Goal: Task Accomplishment & Management: Manage account settings

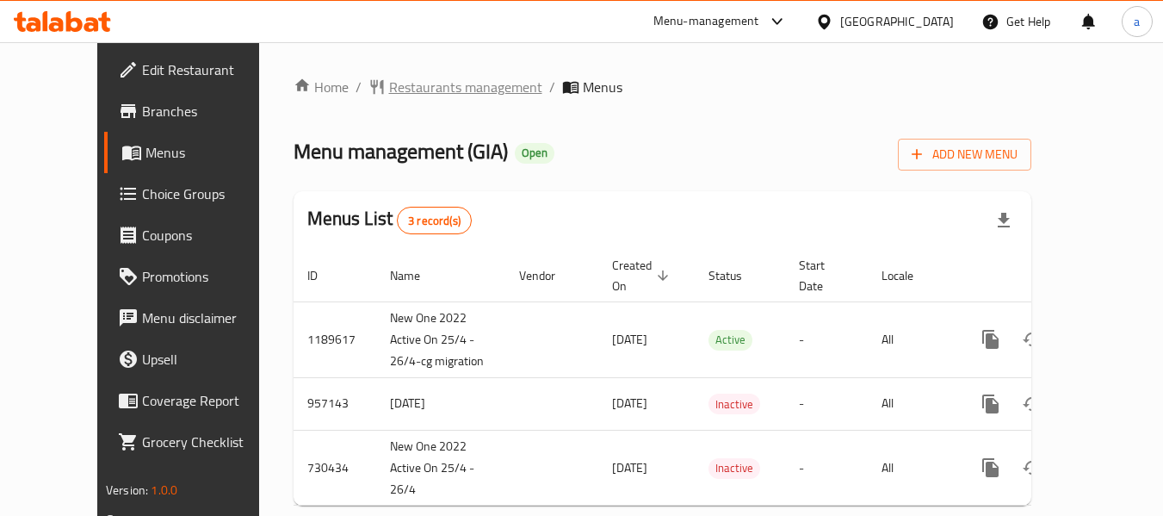
click at [395, 90] on span "Restaurants management" at bounding box center [465, 87] width 153 height 21
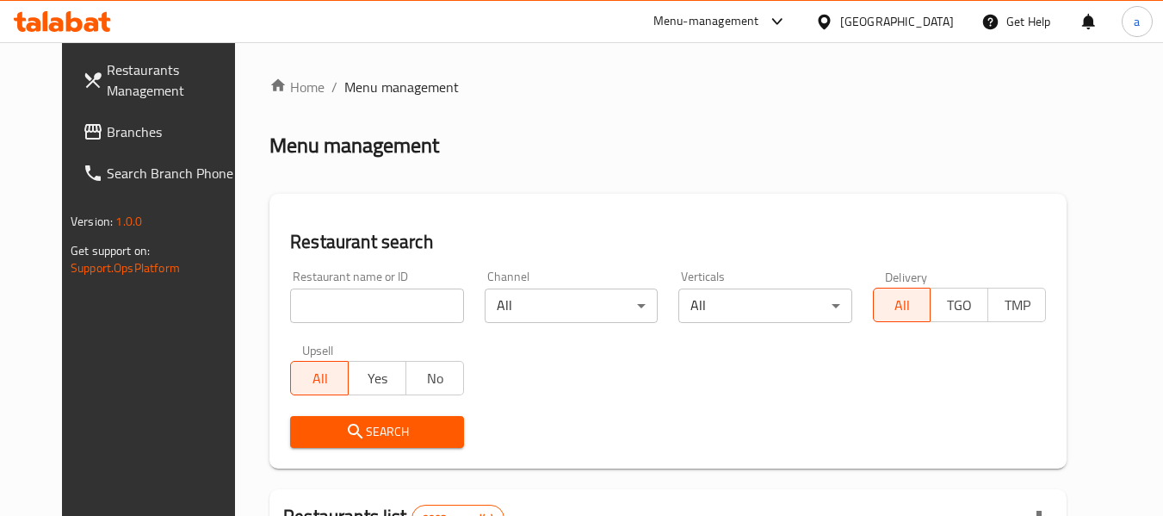
click at [107, 124] on span "Branches" at bounding box center [175, 131] width 136 height 21
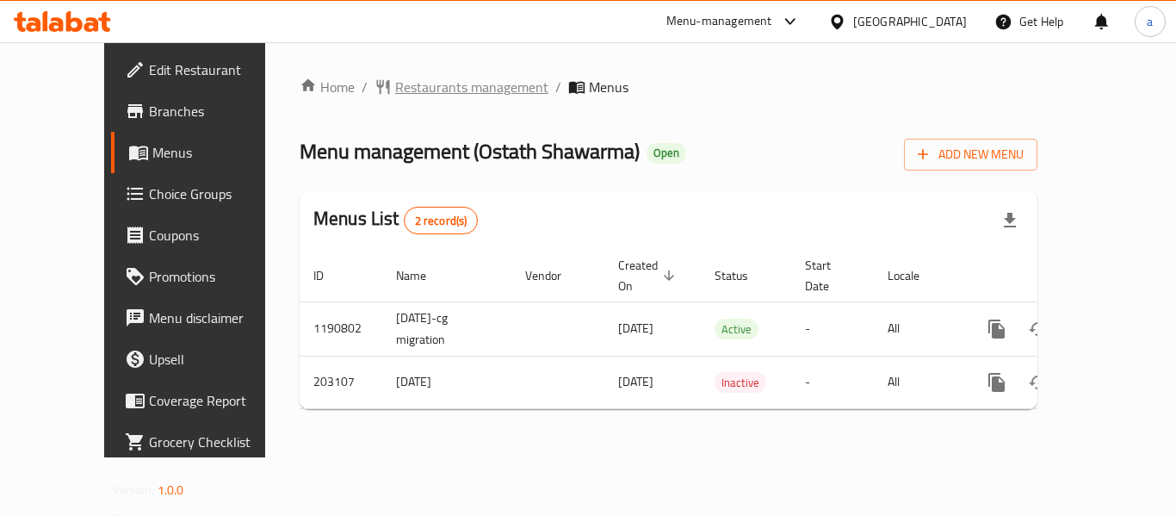
click at [399, 84] on span "Restaurants management" at bounding box center [471, 87] width 153 height 21
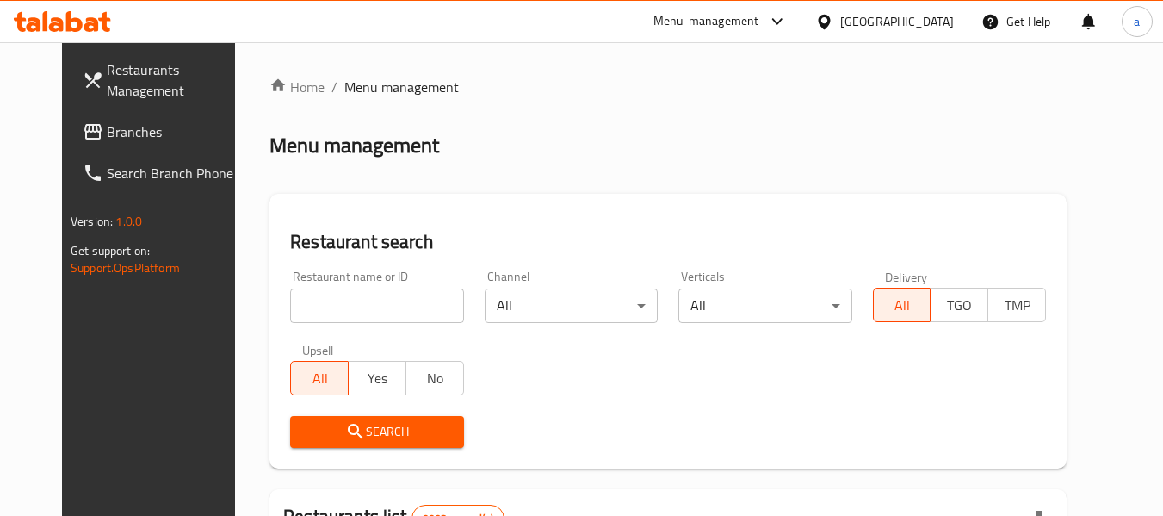
click at [107, 133] on span "Branches" at bounding box center [175, 131] width 136 height 21
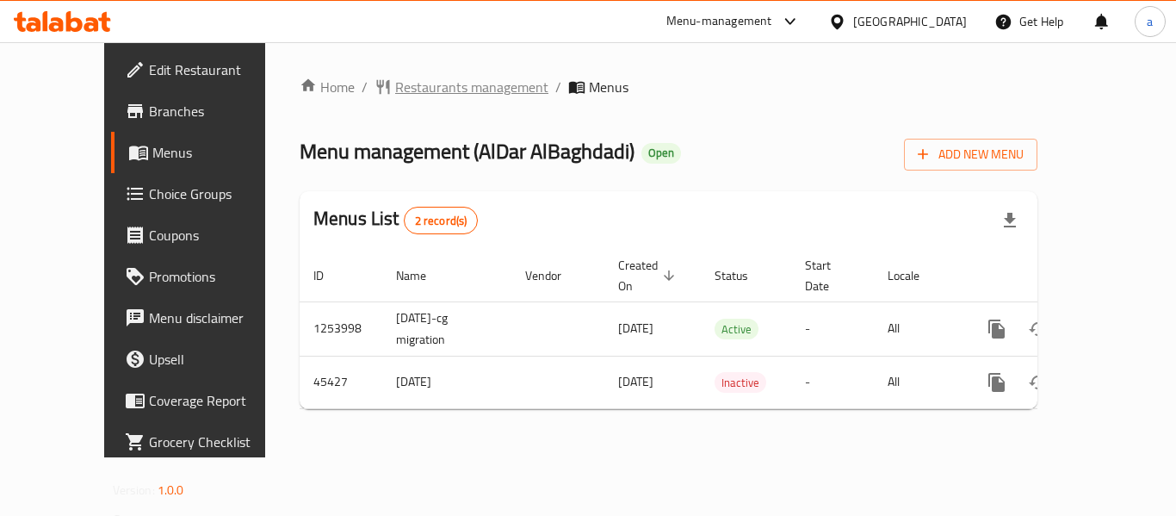
click at [395, 83] on span "Restaurants management" at bounding box center [471, 87] width 153 height 21
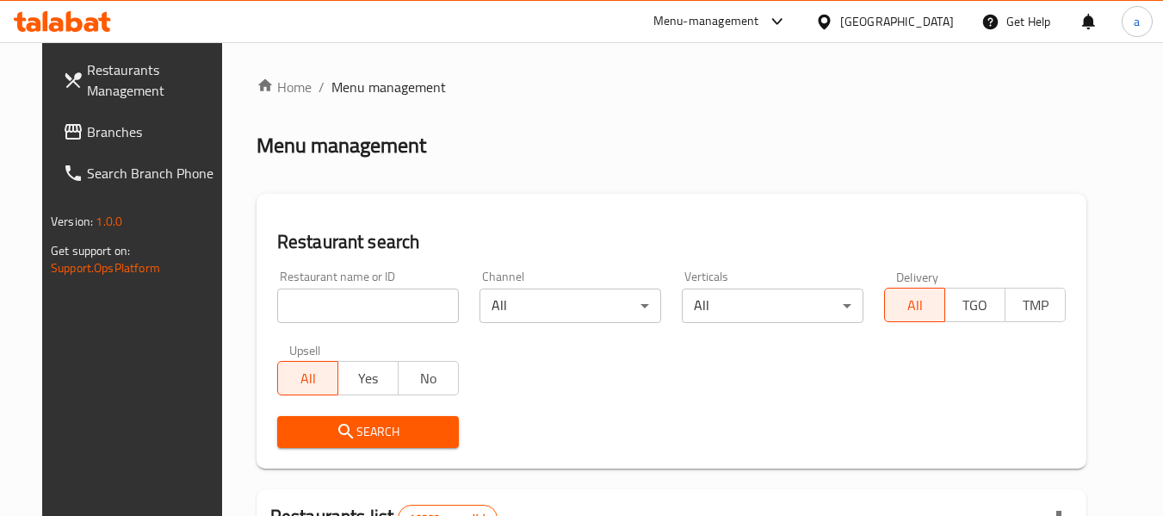
click at [90, 135] on span "Branches" at bounding box center [155, 131] width 136 height 21
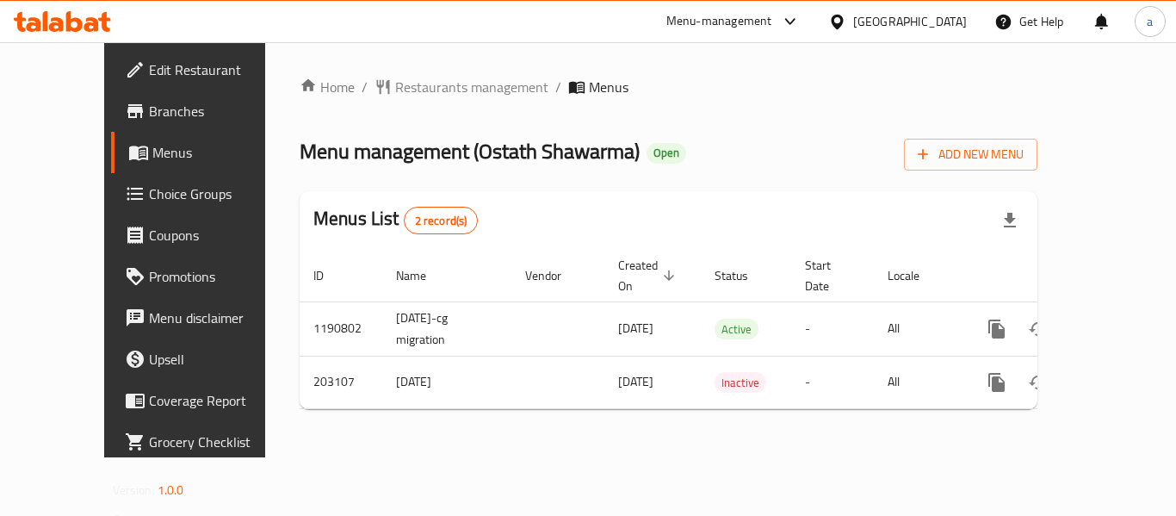
click at [151, 196] on span "Choice Groups" at bounding box center [218, 193] width 138 height 21
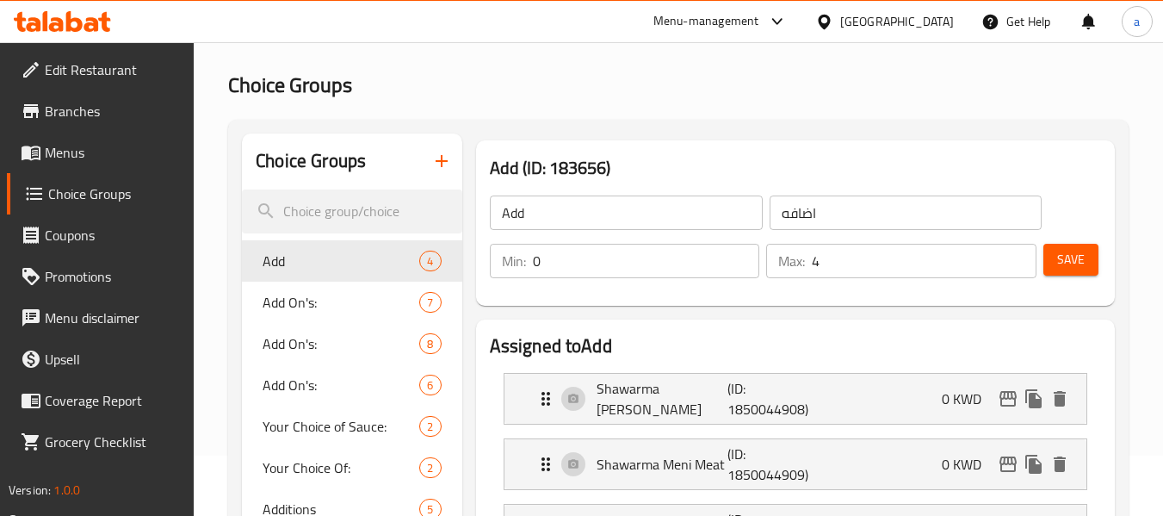
scroll to position [86, 0]
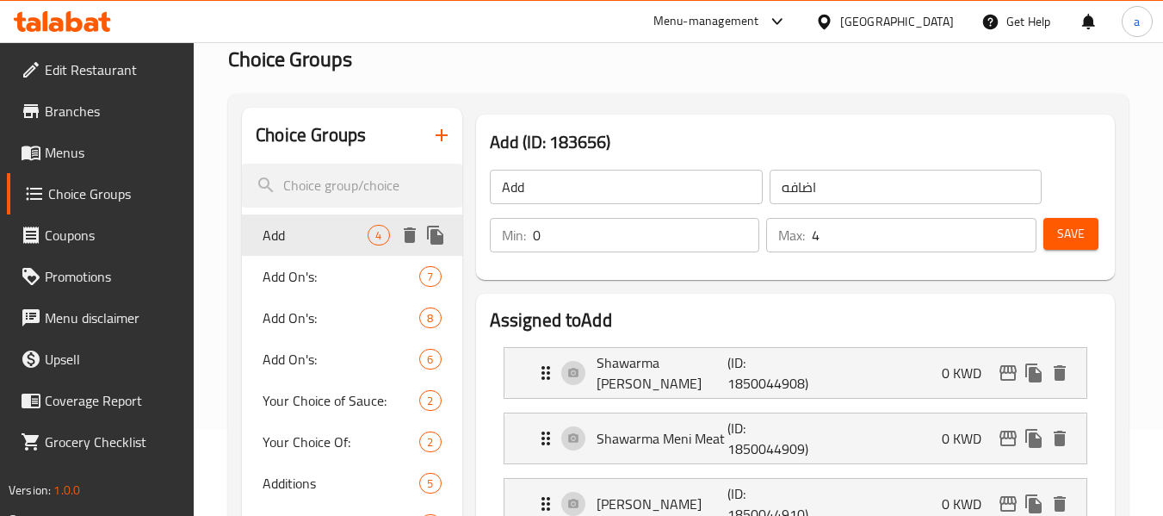
click at [306, 227] on span "Add" at bounding box center [314, 235] width 105 height 21
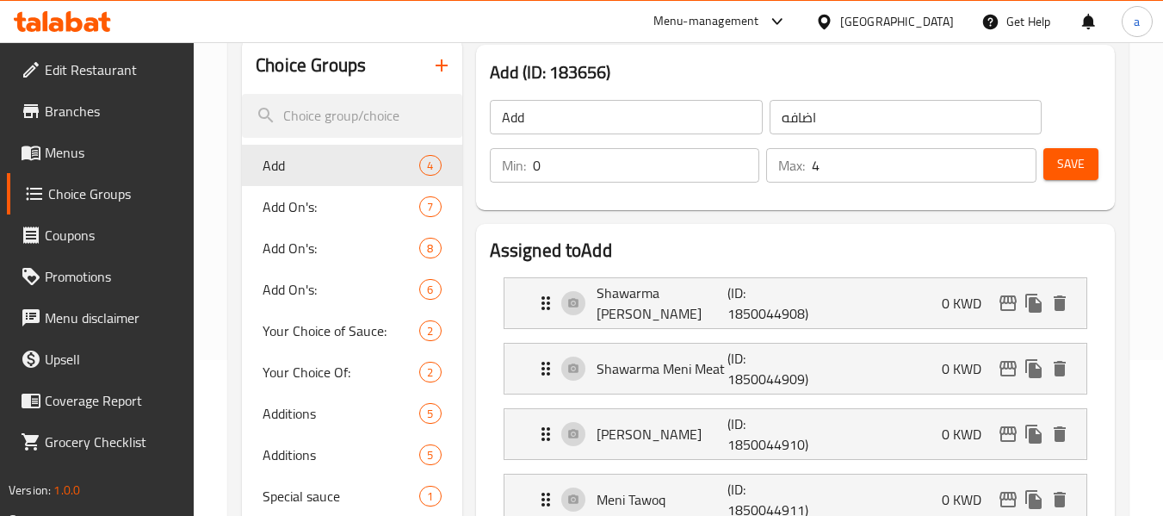
scroll to position [258, 0]
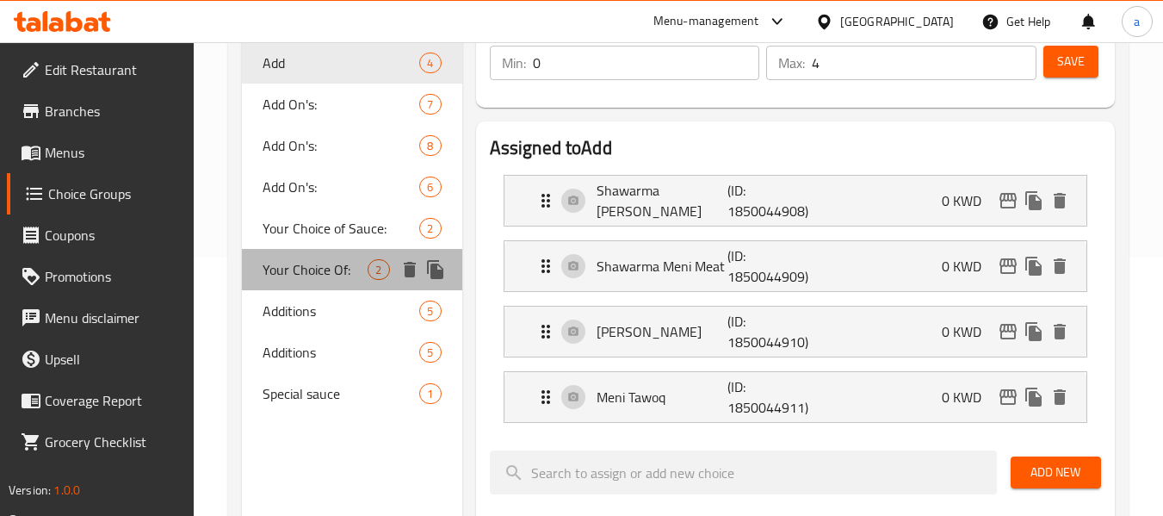
click at [288, 285] on div "Your Choice Of: 2" at bounding box center [351, 269] width 219 height 41
type input "Your Choice Of:"
type input "إختيارك من:"
type input "1"
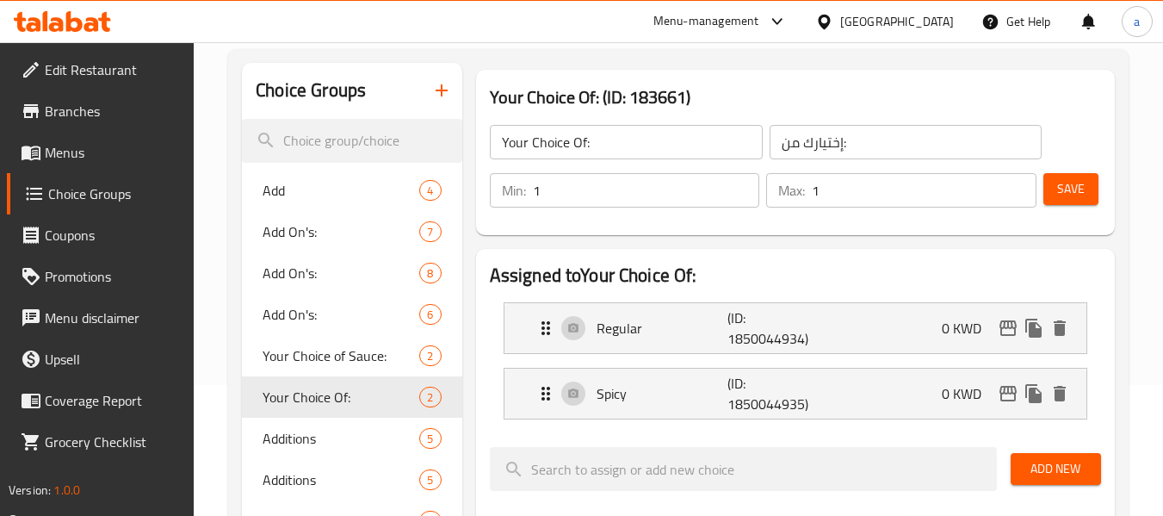
scroll to position [0, 0]
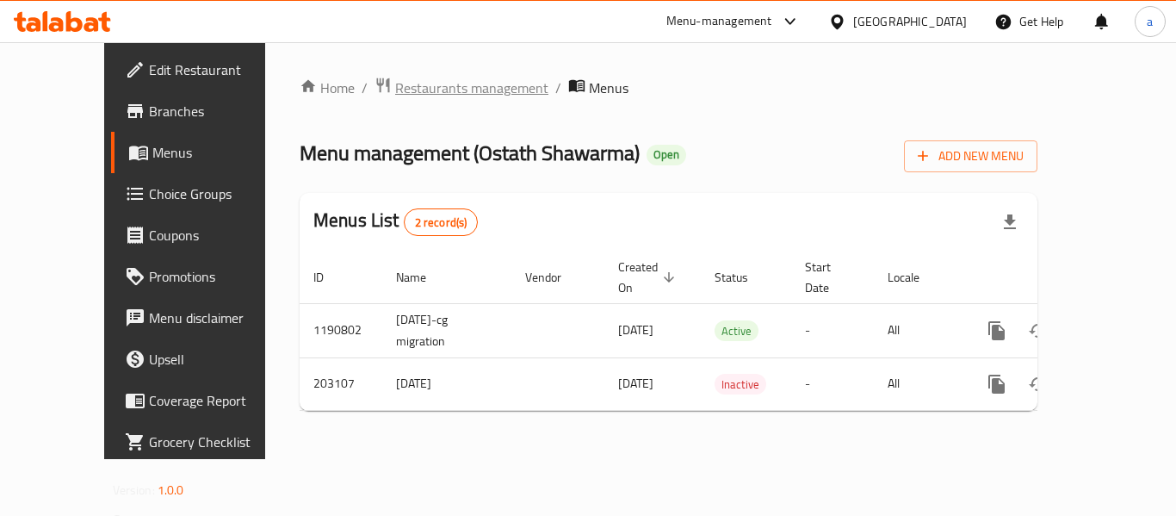
click at [442, 87] on span "Restaurants management" at bounding box center [471, 87] width 153 height 21
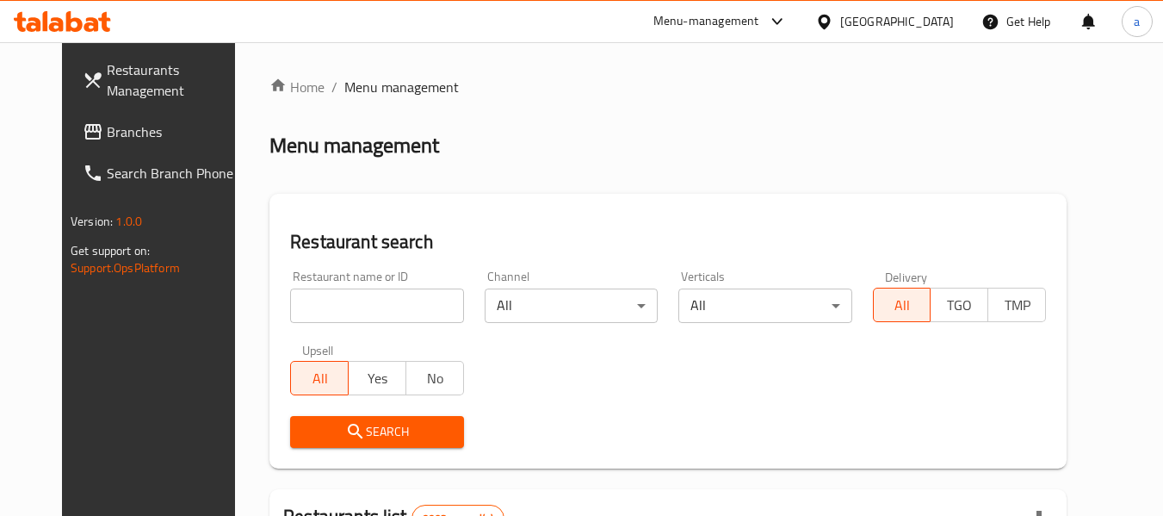
click at [293, 302] on input "search" at bounding box center [376, 305] width 173 height 34
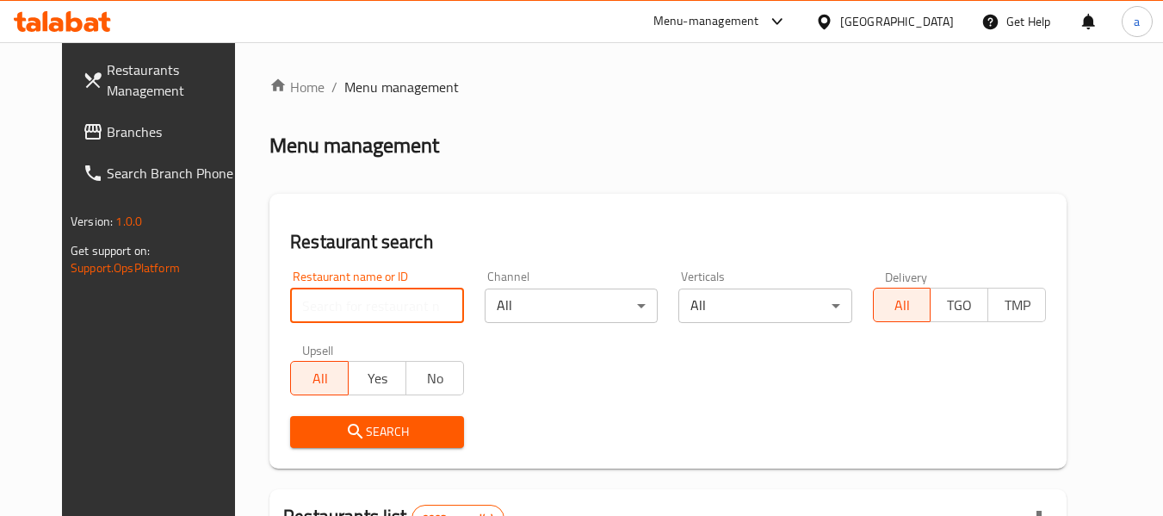
paste input "622494"
type input "622494"
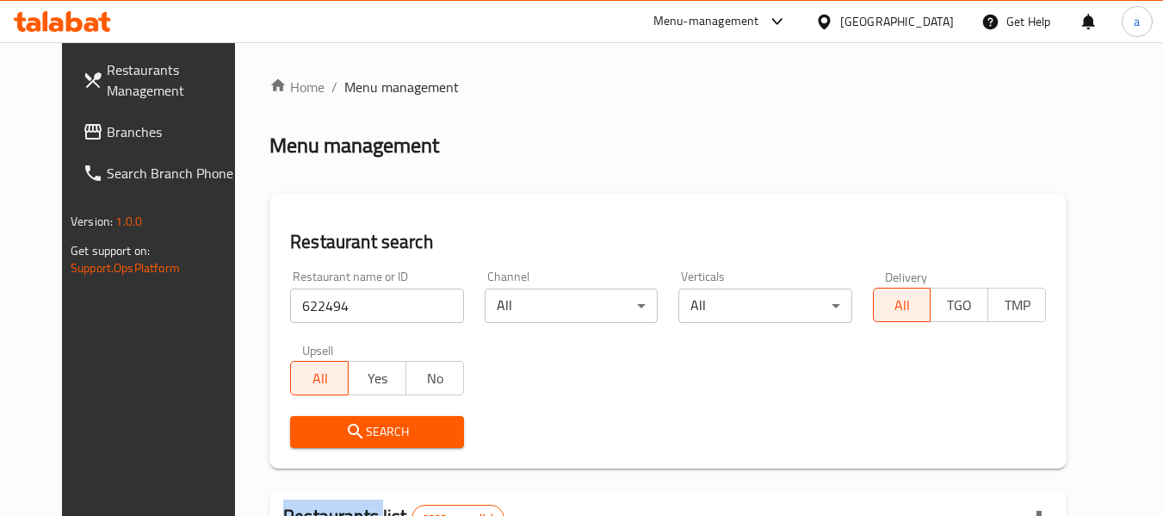
click at [319, 453] on div "Search" at bounding box center [377, 431] width 194 height 52
click at [345, 439] on icon "submit" at bounding box center [355, 431] width 21 height 21
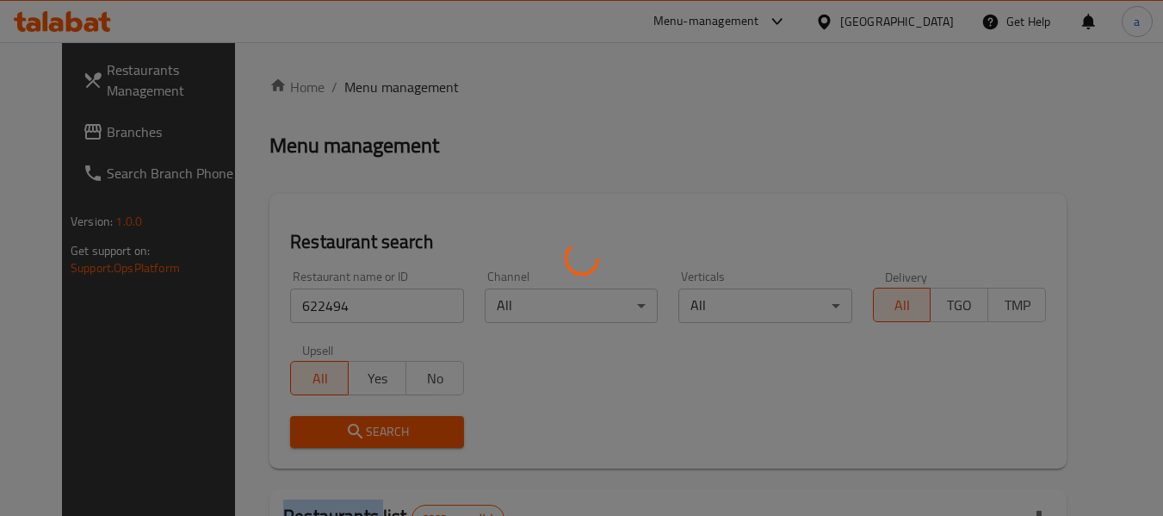
click at [321, 439] on div at bounding box center [581, 258] width 1163 height 516
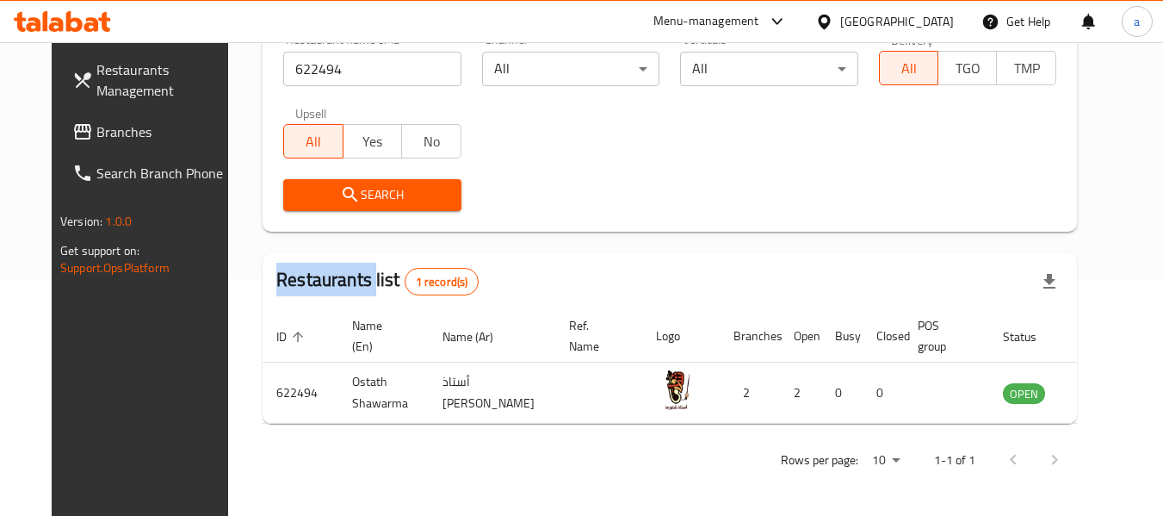
scroll to position [238, 0]
click at [125, 82] on span "Restaurants Management" at bounding box center [164, 79] width 136 height 41
